Goal: Navigation & Orientation: Go to known website

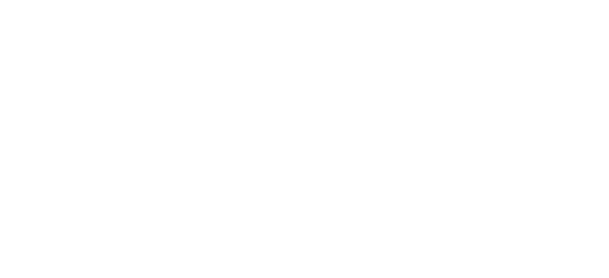
drag, startPoint x: 16, startPoint y: 54, endPoint x: 4, endPoint y: 52, distance: 12.7
click at [4, 0] on html at bounding box center [304, 0] width 609 height 0
